Goal: Task Accomplishment & Management: Manage account settings

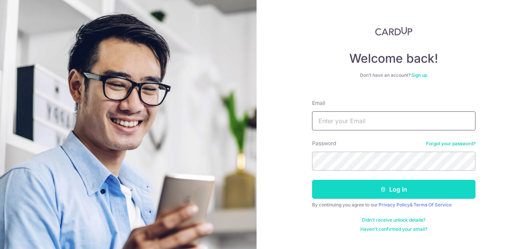
type input "[EMAIL_ADDRESS][DOMAIN_NAME]"
click at [388, 195] on button "Log in" at bounding box center [393, 189] width 163 height 19
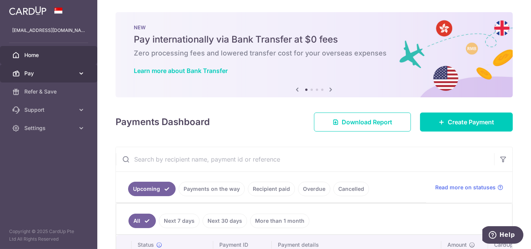
click at [75, 73] on link "Pay" at bounding box center [48, 73] width 97 height 18
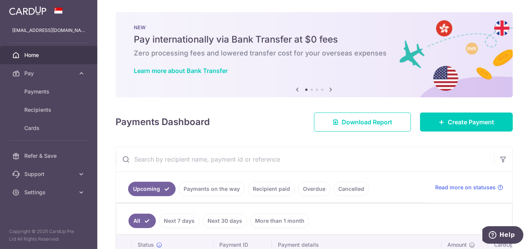
click at [34, 10] on img at bounding box center [27, 10] width 37 height 9
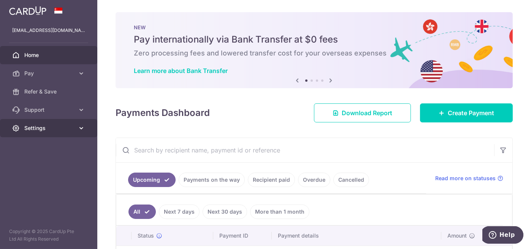
click at [62, 126] on span "Settings" at bounding box center [49, 128] width 50 height 8
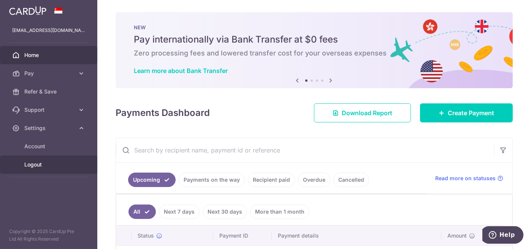
click at [39, 162] on span "Logout" at bounding box center [49, 165] width 50 height 8
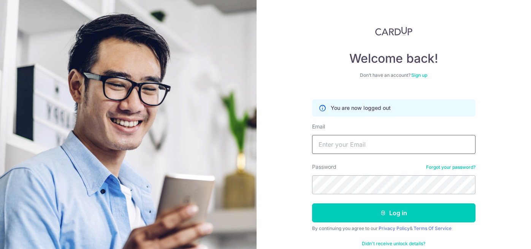
type input "[EMAIL_ADDRESS][DOMAIN_NAME]"
click at [385, 33] on img at bounding box center [393, 31] width 37 height 9
